Goal: Use online tool/utility: Utilize a website feature to perform a specific function

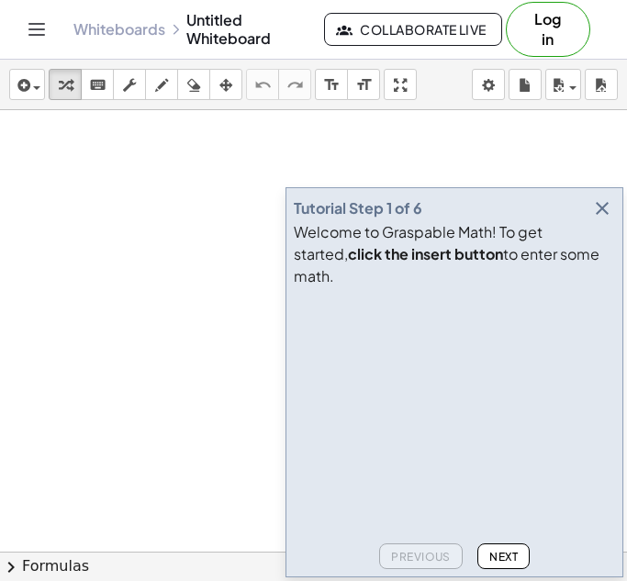
click at [604, 219] on icon "button" at bounding box center [602, 208] width 22 height 22
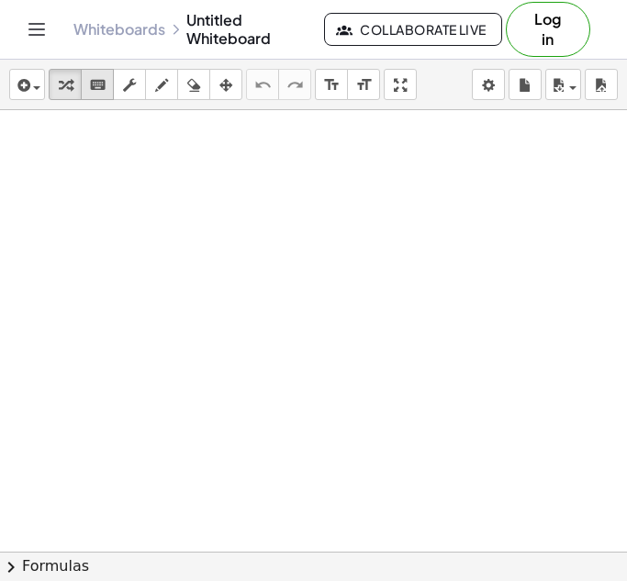
click at [97, 77] on icon "keyboard" at bounding box center [97, 85] width 17 height 22
click at [101, 90] on icon "keyboard" at bounding box center [97, 85] width 17 height 22
click at [198, 295] on div at bounding box center [313, 551] width 627 height 883
click at [241, 250] on div at bounding box center [313, 551] width 627 height 883
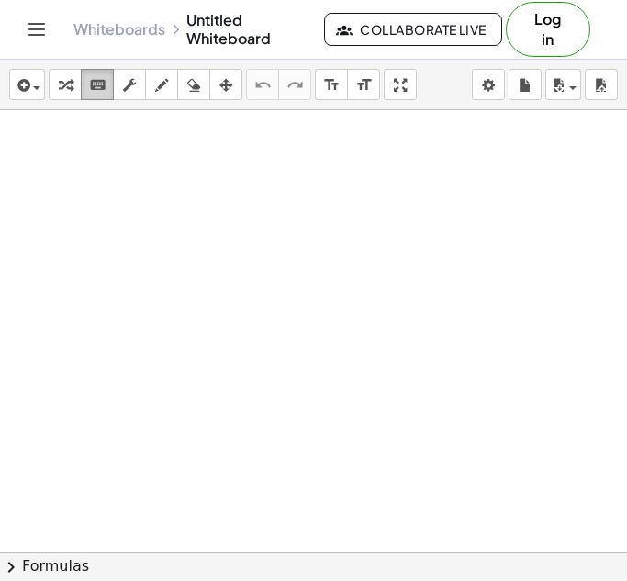
click at [96, 77] on icon "keyboard" at bounding box center [97, 85] width 17 height 22
click at [330, 92] on icon "format_size" at bounding box center [331, 85] width 17 height 22
drag, startPoint x: 269, startPoint y: 264, endPoint x: 352, endPoint y: 309, distance: 94.1
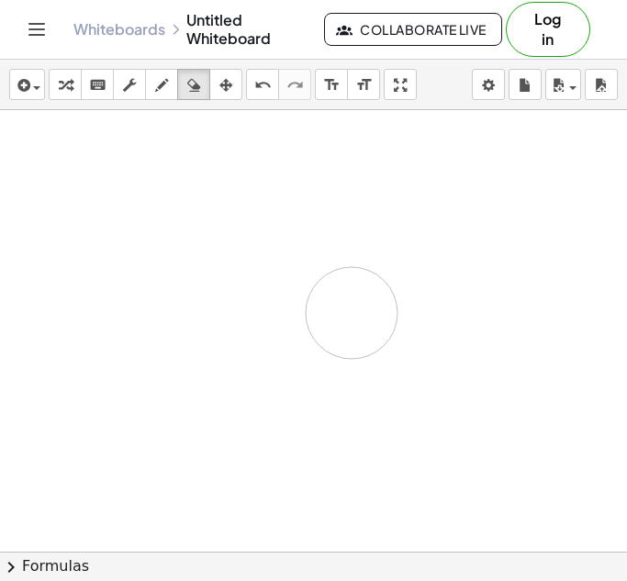
click at [95, 90] on icon "keyboard" at bounding box center [97, 85] width 17 height 22
click at [102, 90] on icon "keyboard" at bounding box center [97, 85] width 17 height 22
click at [196, 89] on icon "button" at bounding box center [193, 85] width 13 height 22
click at [94, 87] on icon "keyboard" at bounding box center [97, 85] width 17 height 22
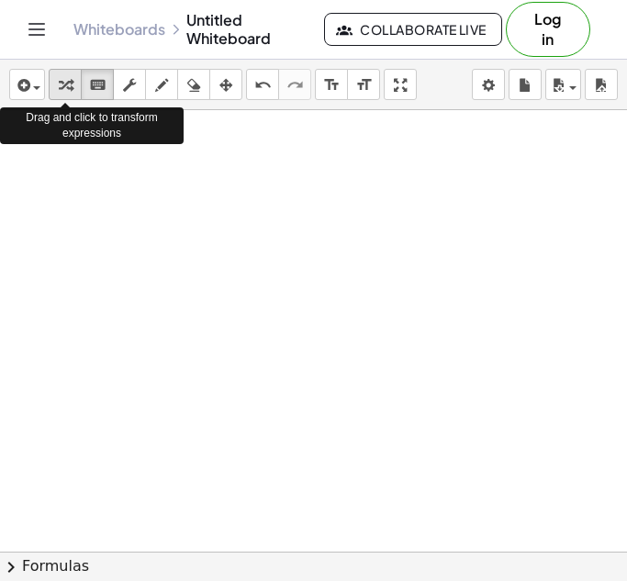
click at [68, 84] on icon "button" at bounding box center [65, 85] width 13 height 22
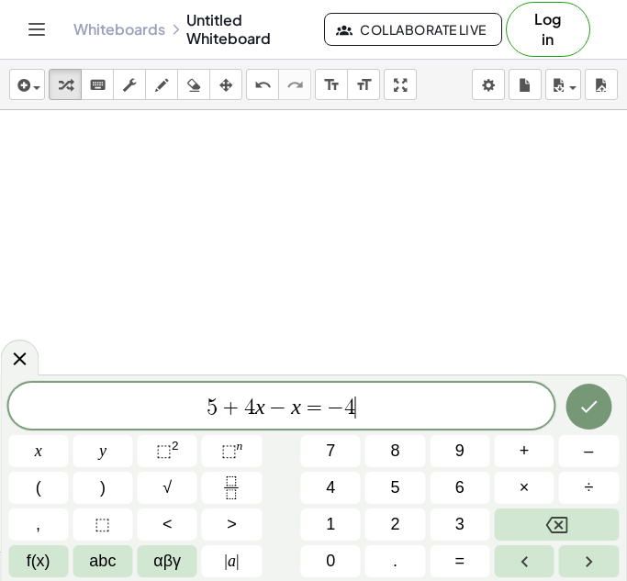
scroll to position [4, 0]
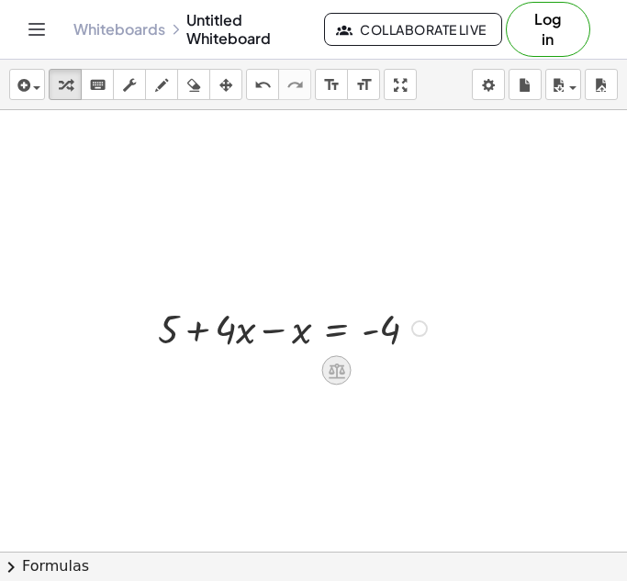
click at [337, 368] on icon at bounding box center [337, 372] width 17 height 16
click at [258, 369] on span "+" at bounding box center [263, 371] width 11 height 27
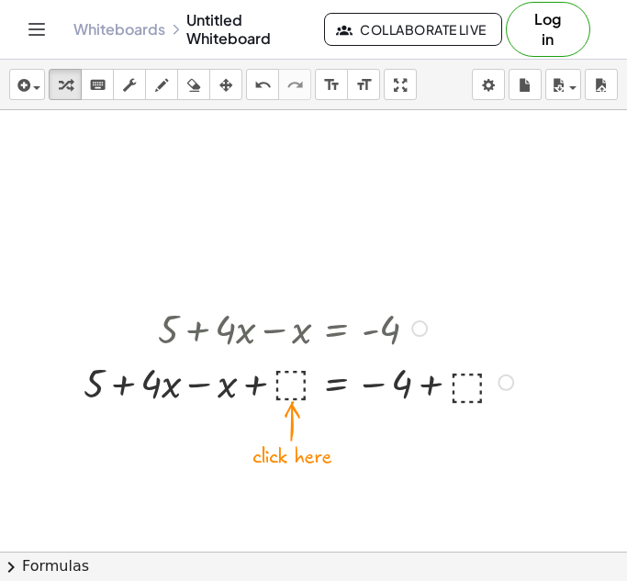
click at [286, 384] on div at bounding box center [301, 381] width 454 height 54
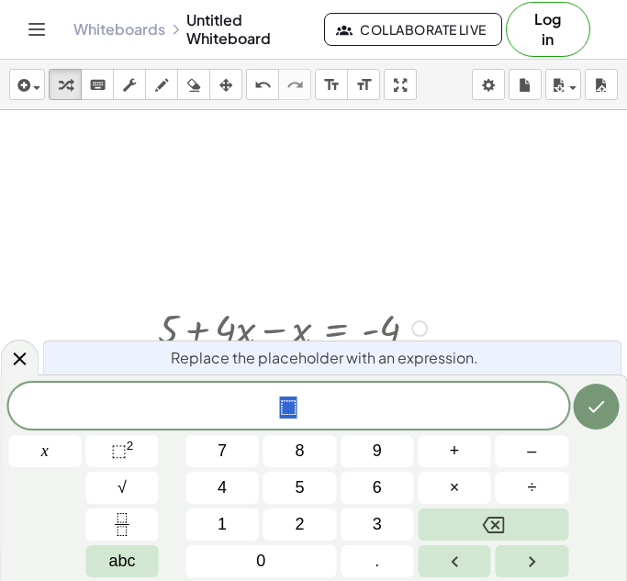
scroll to position [5, 0]
click at [18, 354] on icon at bounding box center [19, 359] width 22 height 22
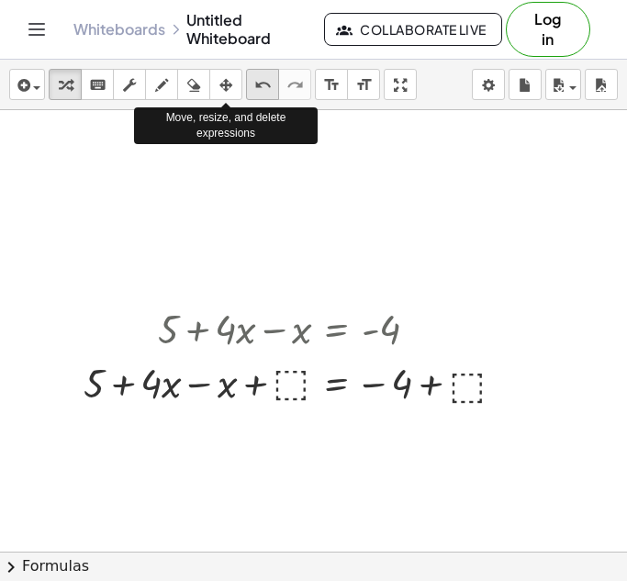
click at [269, 92] on icon "undo" at bounding box center [262, 85] width 17 height 22
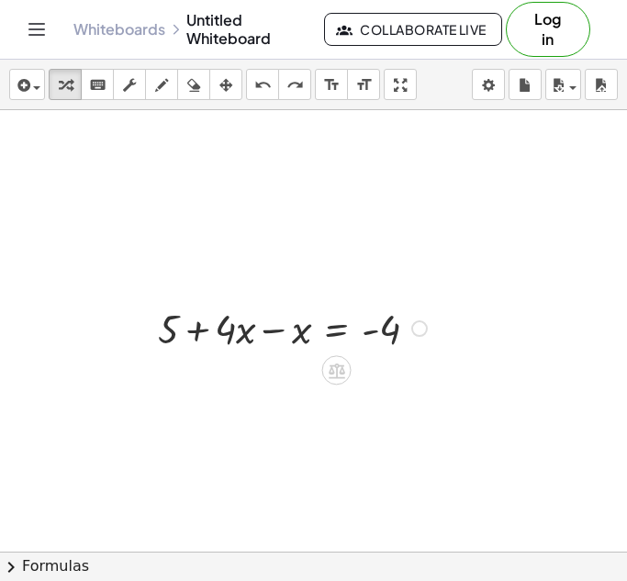
click at [232, 332] on div at bounding box center [295, 327] width 293 height 54
click at [277, 329] on div at bounding box center [295, 327] width 293 height 54
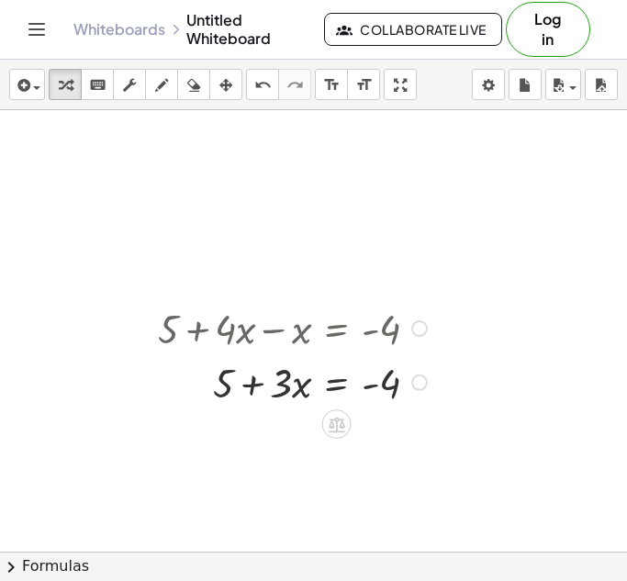
click at [376, 386] on div at bounding box center [295, 381] width 293 height 54
click at [340, 384] on div at bounding box center [295, 381] width 293 height 54
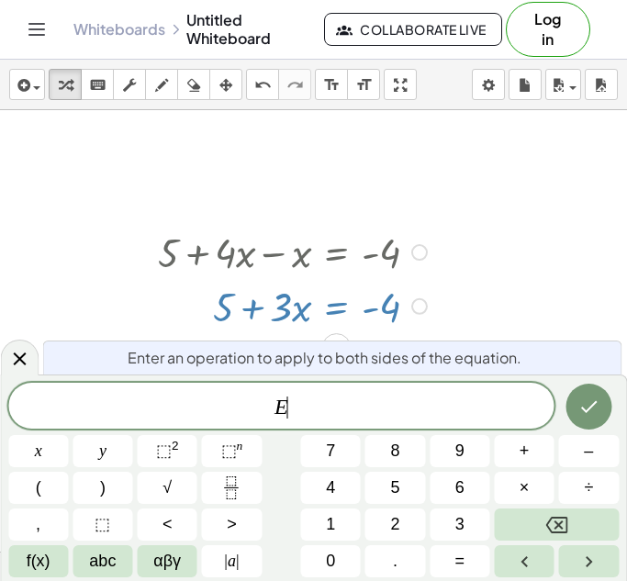
scroll to position [1103, 0]
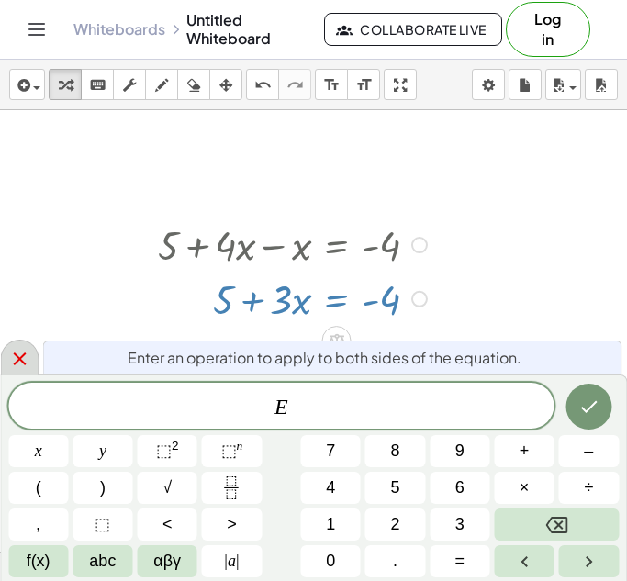
click at [19, 355] on icon at bounding box center [19, 359] width 22 height 22
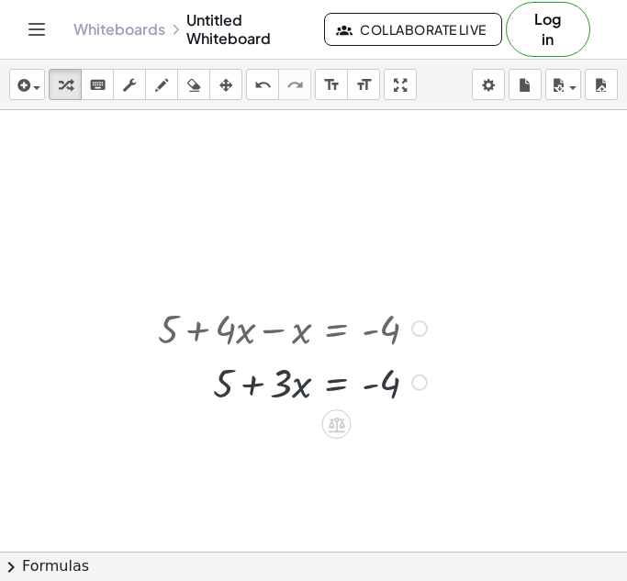
scroll to position [1019, 0]
click at [225, 386] on div at bounding box center [295, 381] width 293 height 54
click at [332, 390] on div at bounding box center [295, 381] width 293 height 54
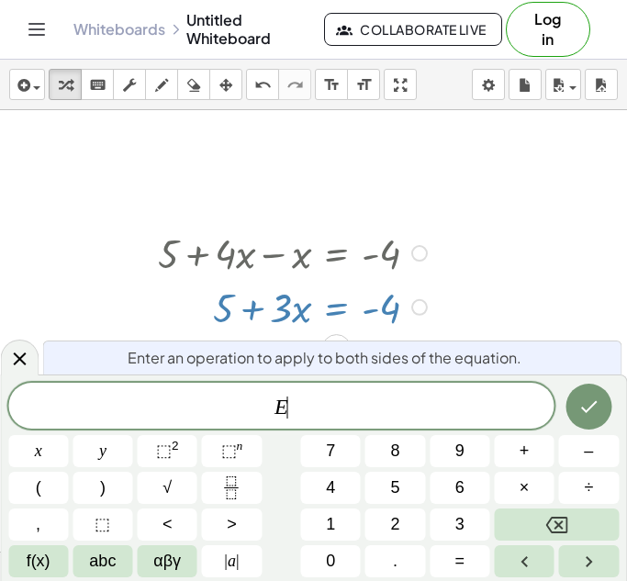
scroll to position [1103, 0]
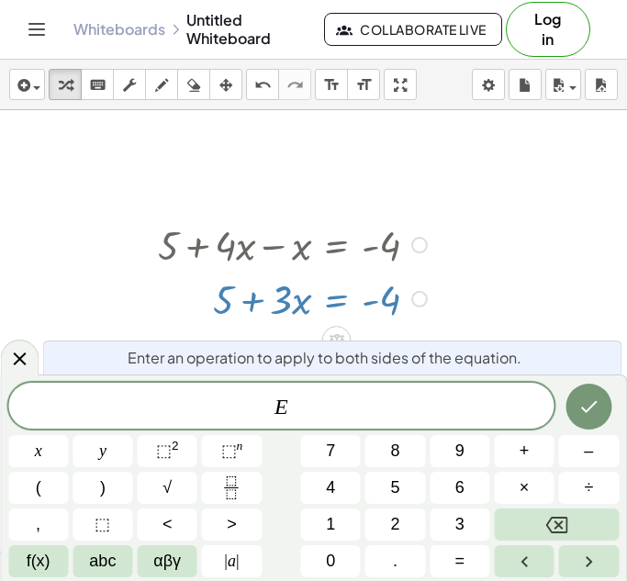
click at [254, 409] on span "E ​" at bounding box center [281, 408] width 546 height 26
click at [325, 401] on span "− 5 + E" at bounding box center [281, 408] width 546 height 26
click at [577, 396] on icon "Done" at bounding box center [588, 407] width 22 height 22
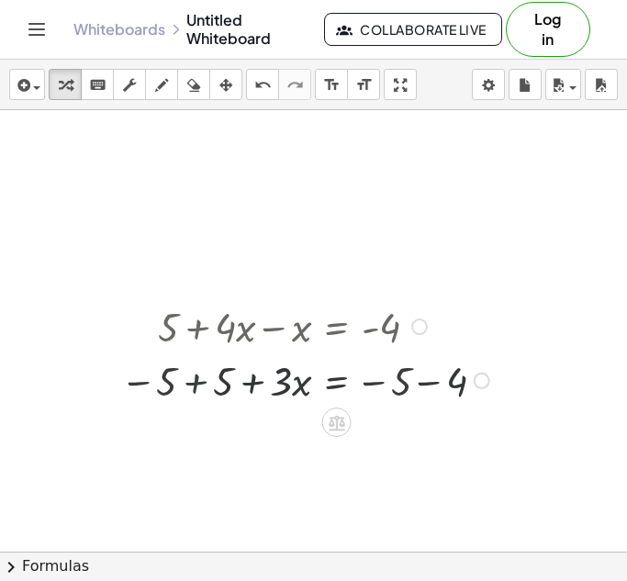
scroll to position [1019, 0]
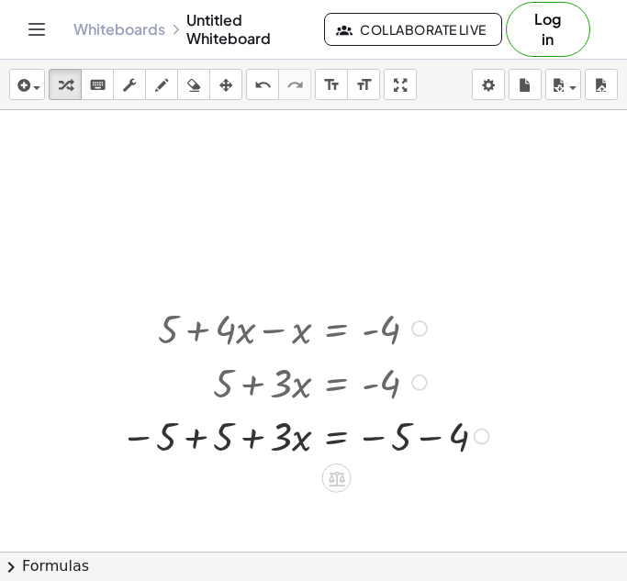
click at [185, 445] on div at bounding box center [307, 435] width 393 height 54
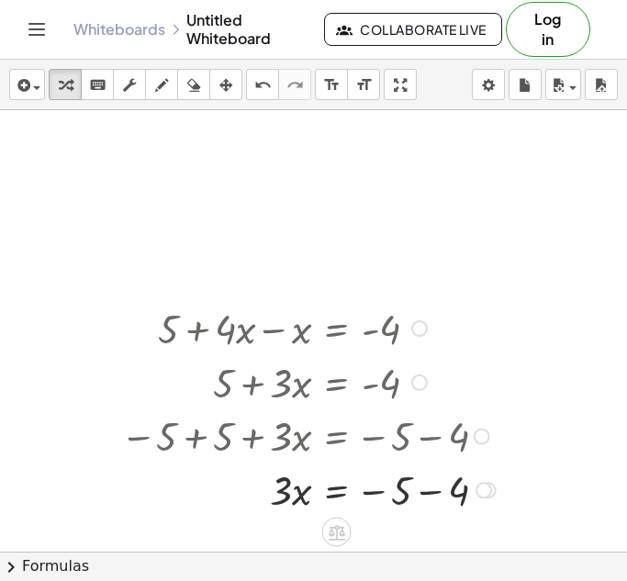
click at [435, 491] on div at bounding box center [310, 489] width 399 height 54
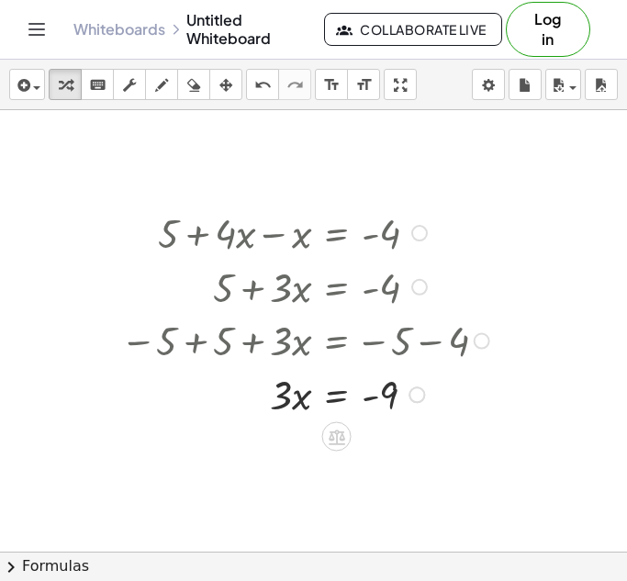
scroll to position [1118, 0]
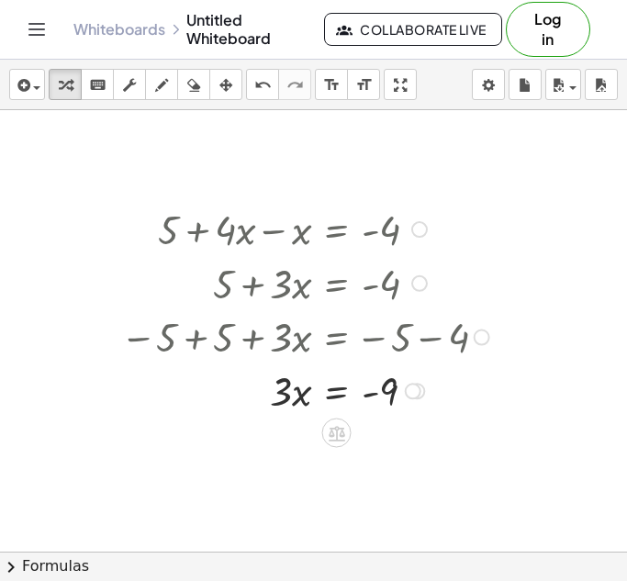
click at [337, 397] on div at bounding box center [307, 390] width 393 height 54
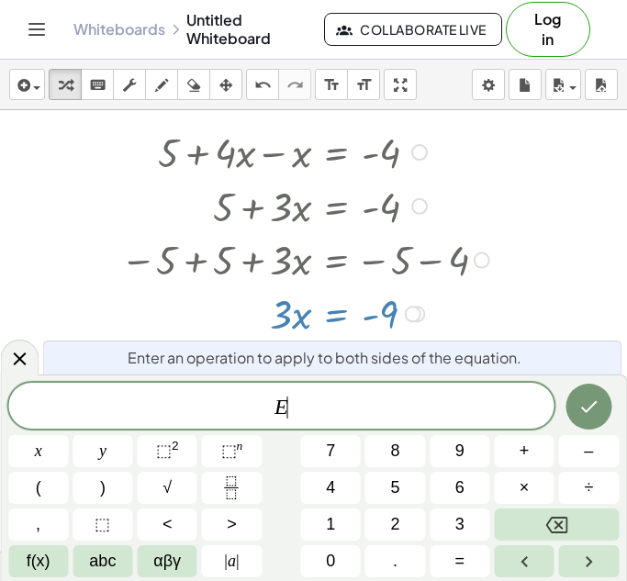
scroll to position [1195, 0]
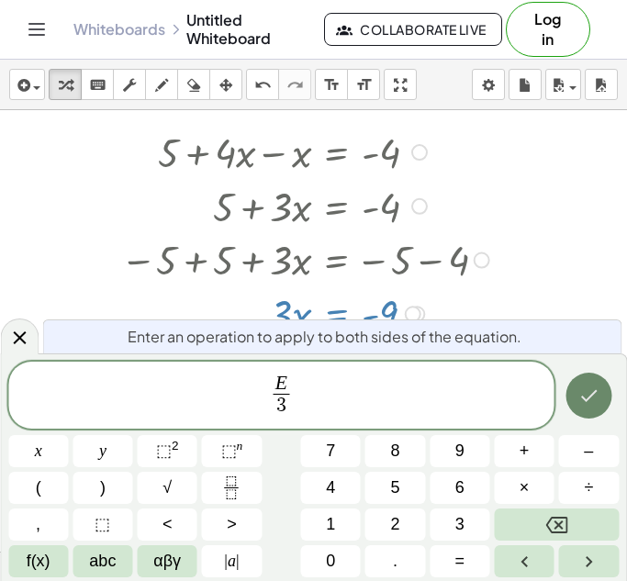
click at [598, 390] on icon "Done" at bounding box center [588, 396] width 22 height 22
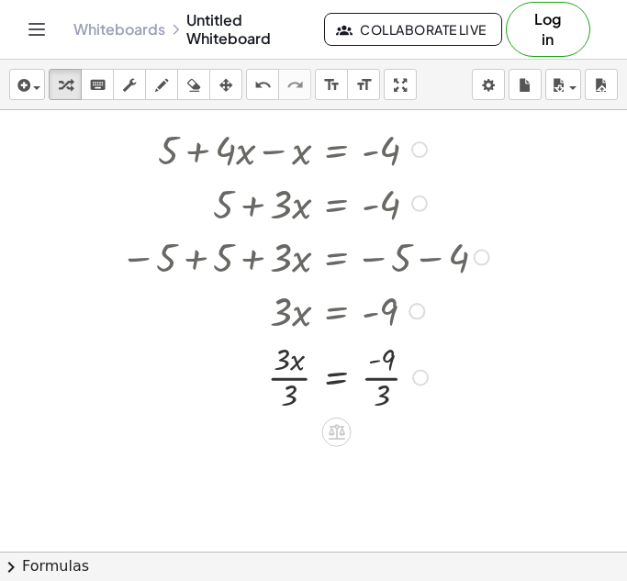
scroll to position [1224, 0]
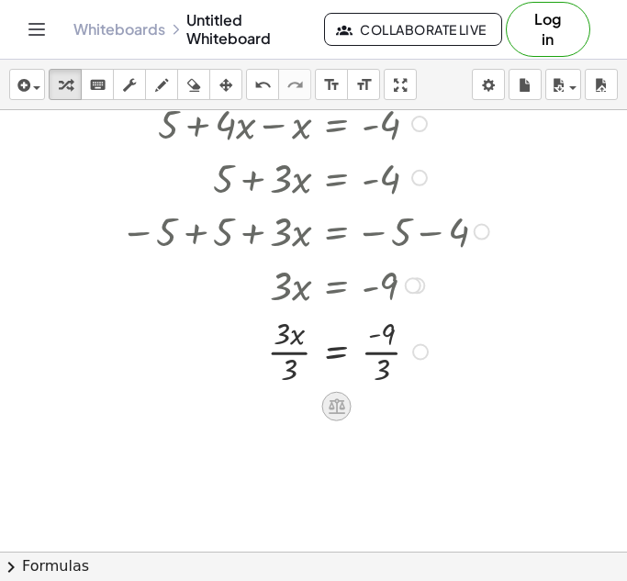
click at [334, 411] on icon at bounding box center [336, 406] width 19 height 19
click at [339, 349] on div at bounding box center [307, 350] width 393 height 79
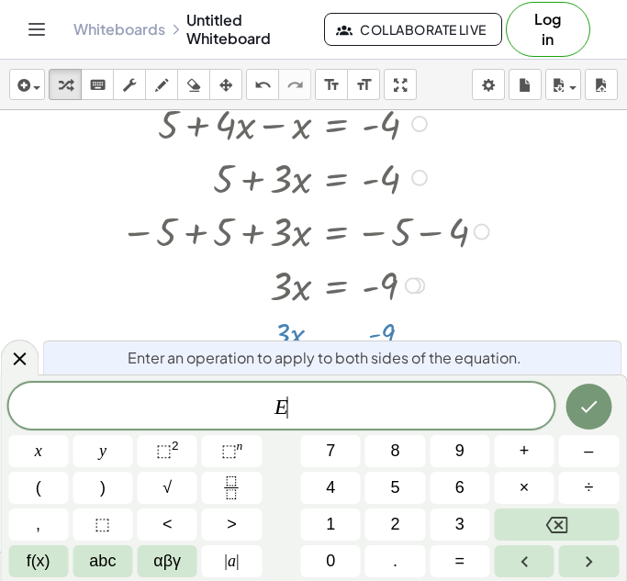
scroll to position [11, 0]
click at [370, 300] on div at bounding box center [306, 284] width 387 height 54
click at [16, 361] on icon at bounding box center [19, 359] width 13 height 13
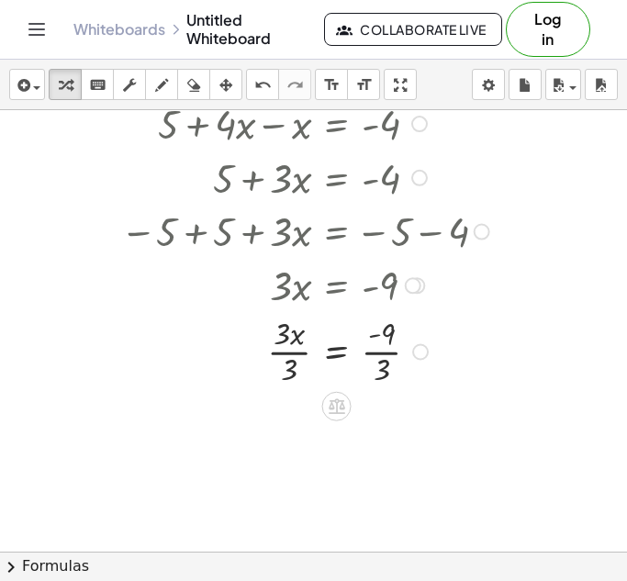
click at [300, 335] on div at bounding box center [307, 350] width 393 height 79
click at [295, 353] on div at bounding box center [307, 350] width 393 height 79
click at [387, 437] on div at bounding box center [307, 429] width 393 height 79
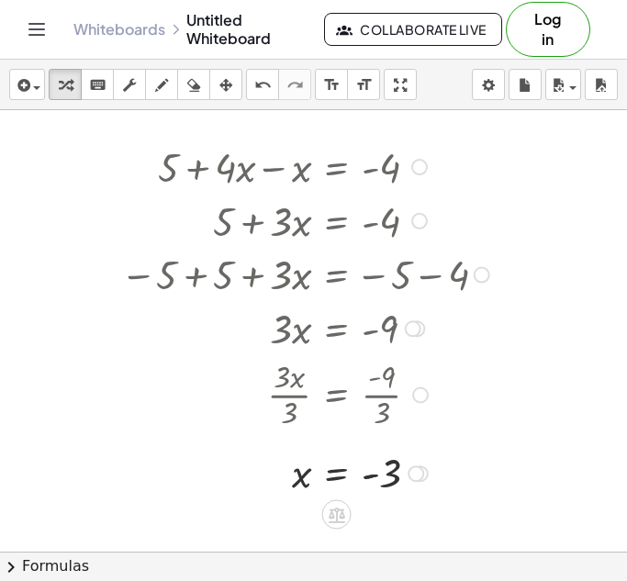
scroll to position [1182, 0]
click at [502, 455] on div at bounding box center [307, 471] width 393 height 52
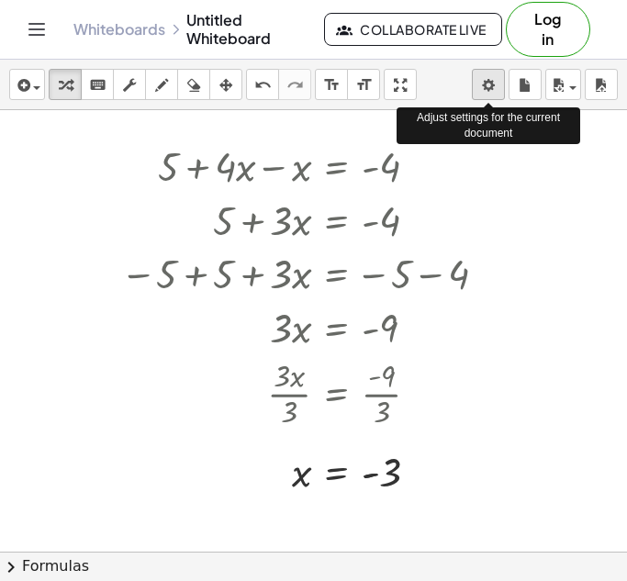
click at [486, 94] on body "Graspable Math Activities Get Started Activity Bank Assigned Work Classes White…" at bounding box center [313, 290] width 627 height 581
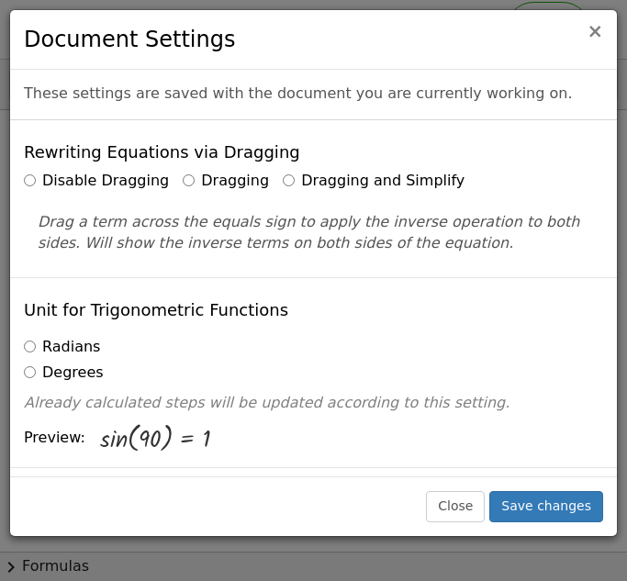
click at [601, 30] on span "×" at bounding box center [595, 31] width 17 height 22
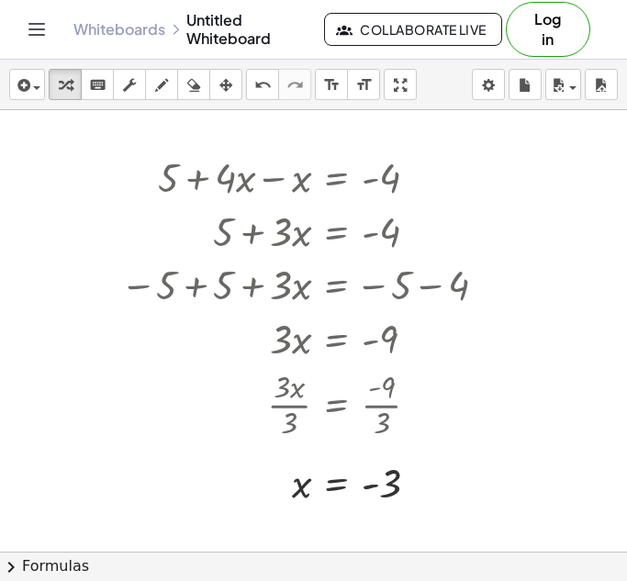
scroll to position [1169, 0]
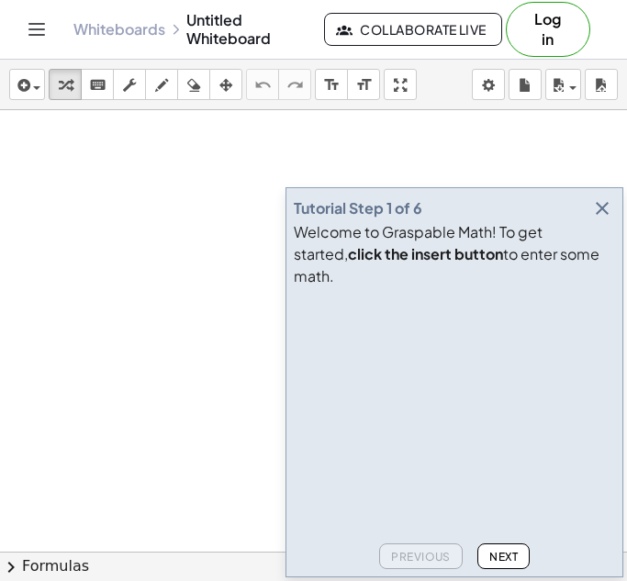
click at [603, 219] on icon "button" at bounding box center [602, 208] width 22 height 22
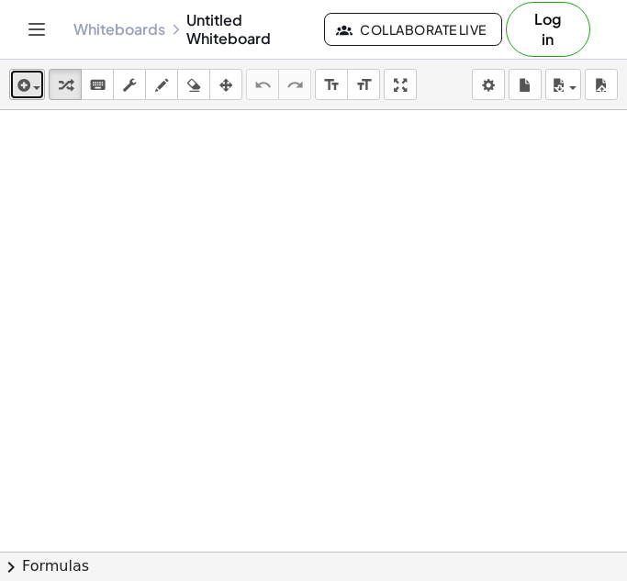
click at [26, 84] on icon "button" at bounding box center [22, 85] width 17 height 22
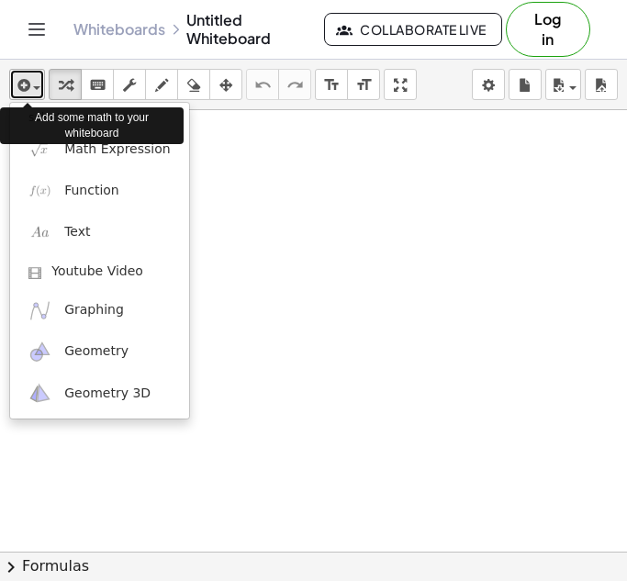
click at [27, 90] on icon "button" at bounding box center [22, 85] width 17 height 22
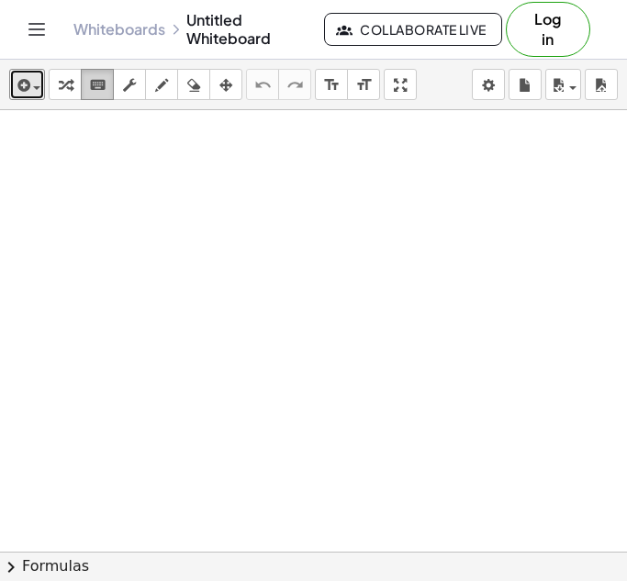
click at [103, 76] on icon "keyboard" at bounding box center [97, 85] width 17 height 22
click at [270, 348] on div at bounding box center [313, 551] width 627 height 883
click at [95, 91] on icon "keyboard" at bounding box center [97, 85] width 17 height 22
click at [35, 88] on span "button" at bounding box center [36, 88] width 7 height 4
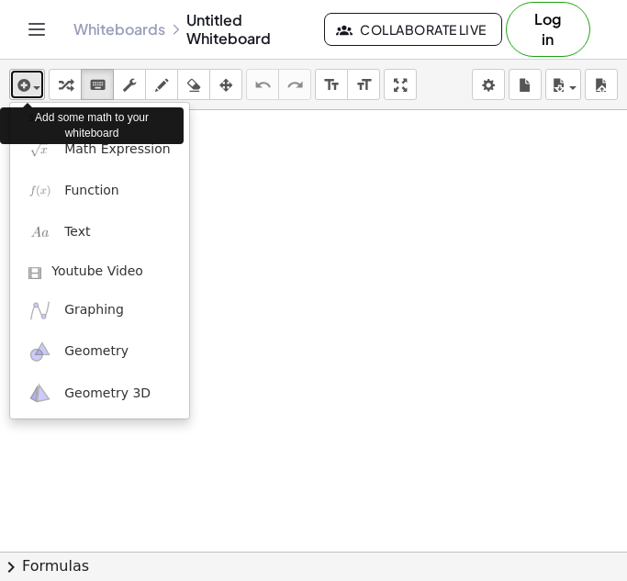
click at [35, 88] on span "button" at bounding box center [36, 88] width 7 height 4
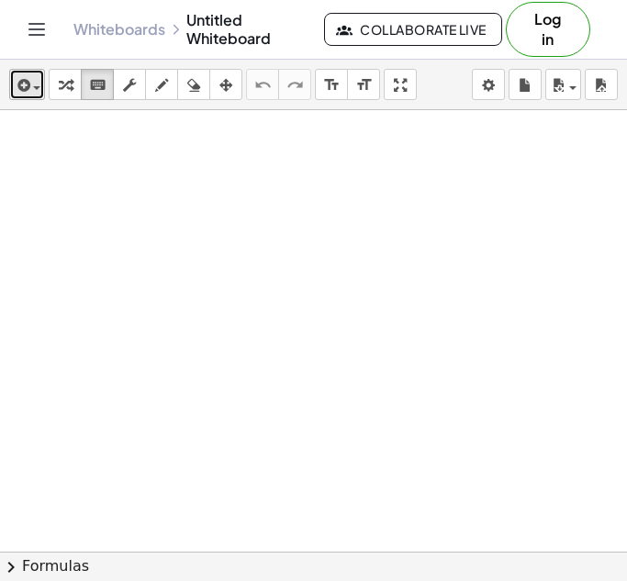
click at [39, 87] on span "button" at bounding box center [36, 88] width 7 height 4
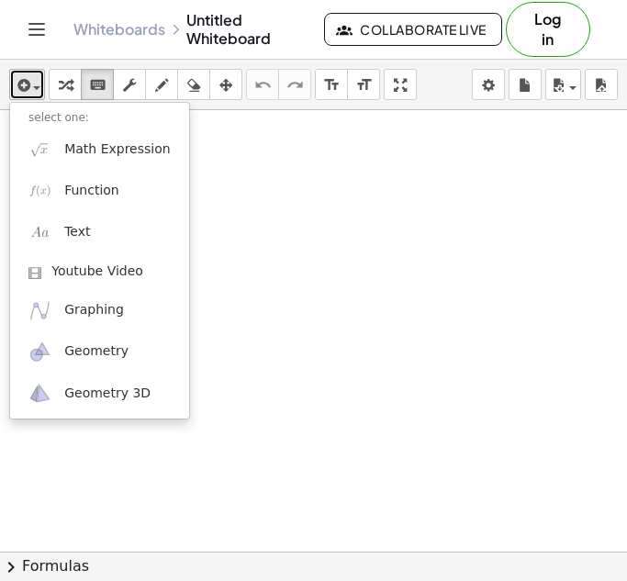
click at [30, 81] on span "button" at bounding box center [32, 87] width 4 height 13
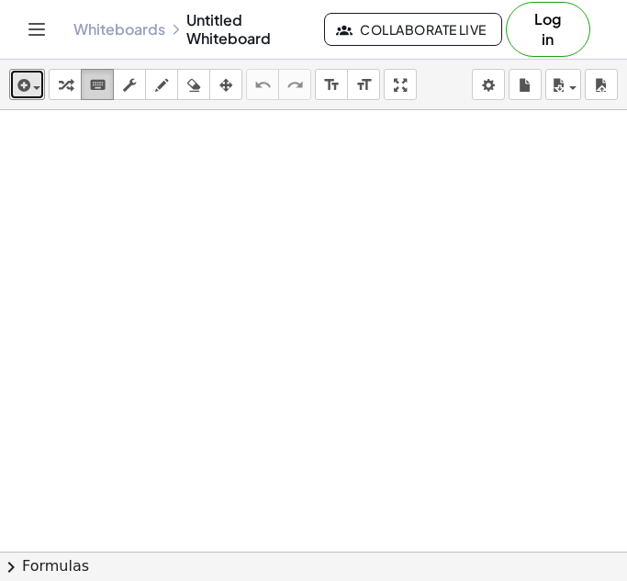
click at [93, 84] on icon "keyboard" at bounding box center [97, 85] width 17 height 22
click at [207, 270] on div at bounding box center [313, 551] width 627 height 883
click at [274, 566] on button "chevron_right Formulas" at bounding box center [313, 566] width 627 height 29
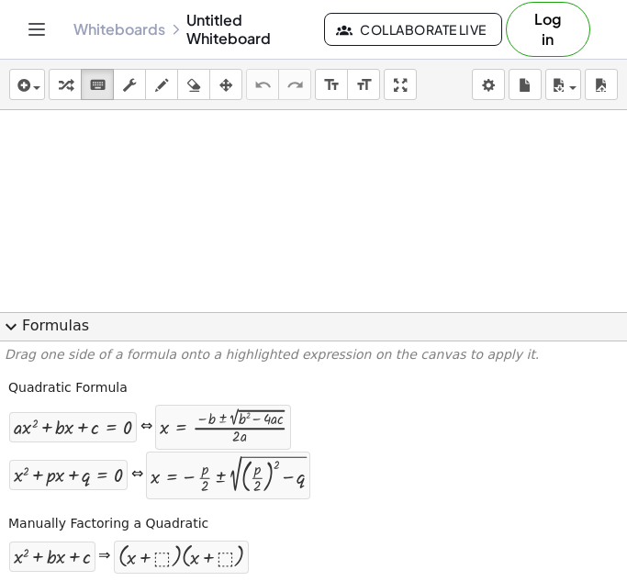
click at [68, 268] on div at bounding box center [313, 543] width 627 height 867
click at [69, 321] on button "expand_more Formulas" at bounding box center [313, 326] width 627 height 29
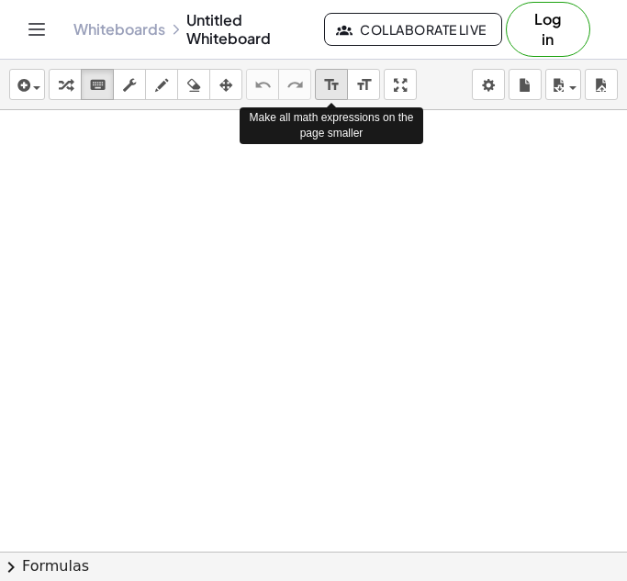
click at [334, 78] on icon "format_size" at bounding box center [331, 85] width 17 height 22
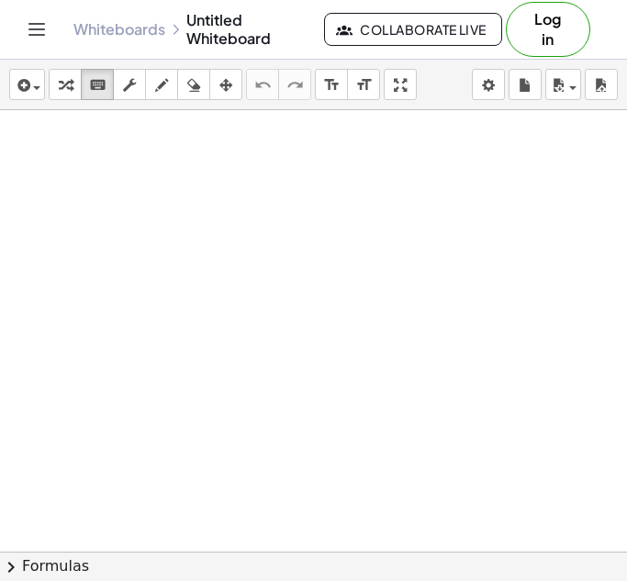
click at [328, 379] on div at bounding box center [313, 551] width 627 height 883
click at [281, 202] on div at bounding box center [313, 551] width 627 height 883
click at [246, 274] on div at bounding box center [313, 551] width 627 height 883
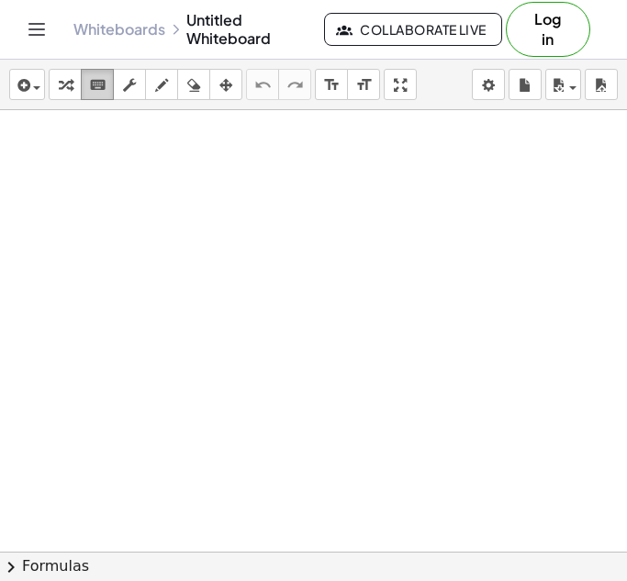
click at [99, 86] on icon "keyboard" at bounding box center [97, 85] width 17 height 22
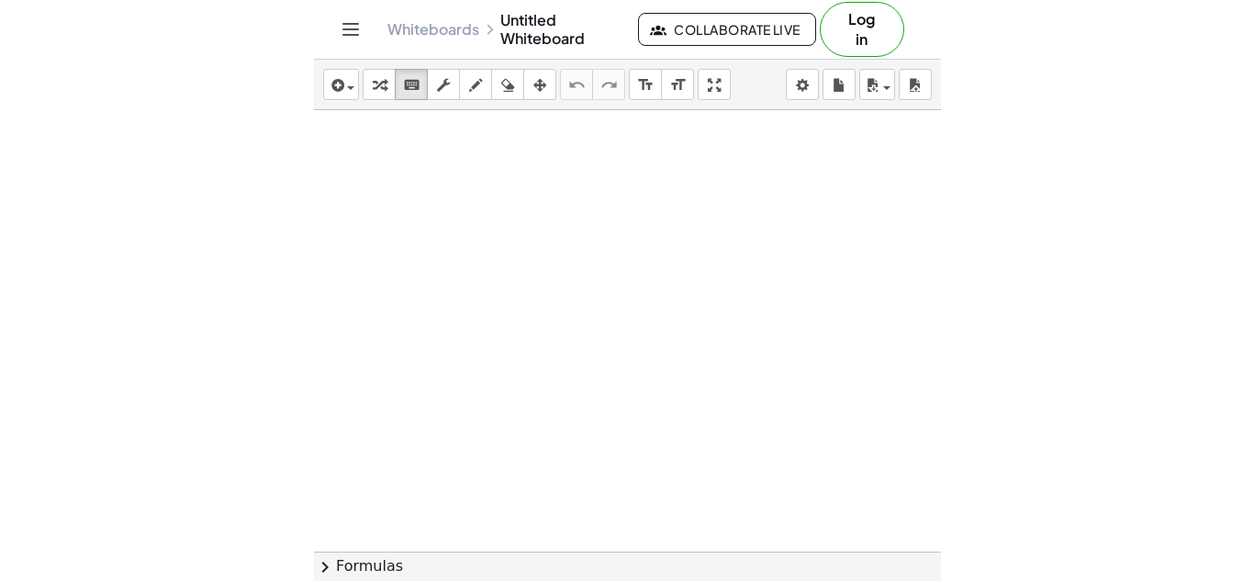
scroll to position [6, 0]
